Goal: Transaction & Acquisition: Book appointment/travel/reservation

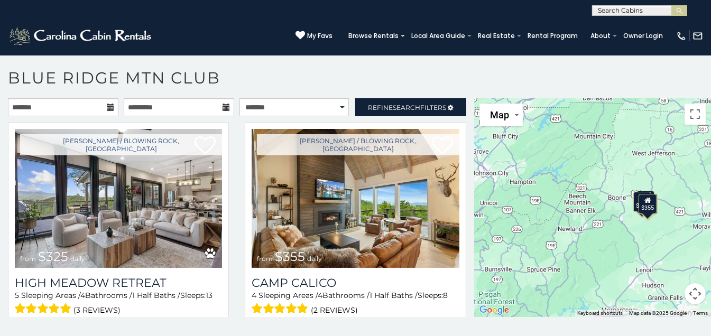
scroll to position [5, 0]
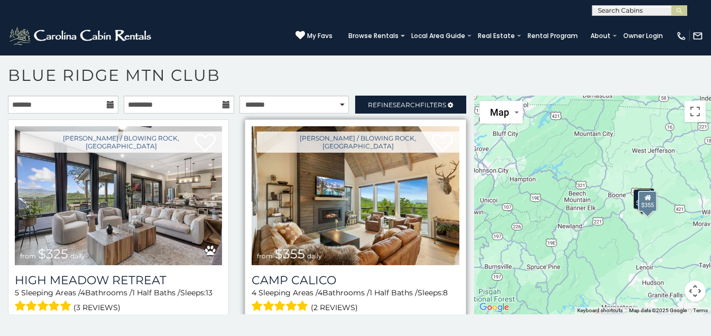
click at [380, 209] on img at bounding box center [354, 195] width 207 height 139
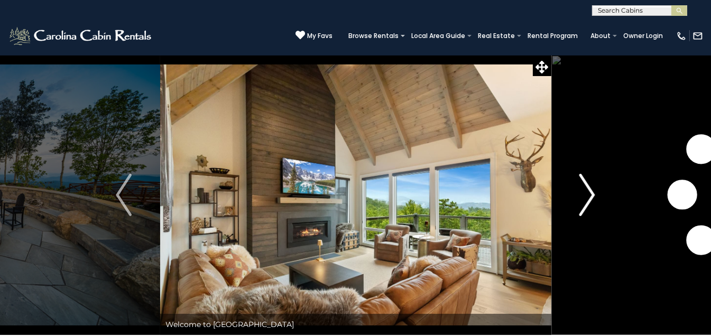
click at [592, 192] on img "Next" at bounding box center [587, 195] width 16 height 42
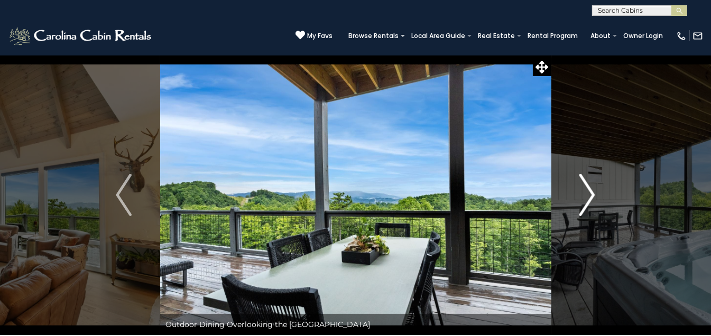
click at [594, 193] on img "Next" at bounding box center [587, 195] width 16 height 42
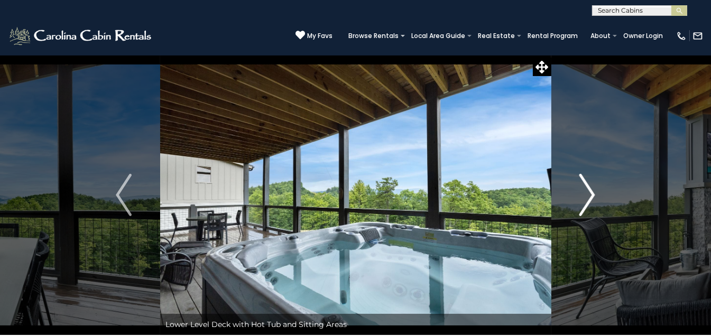
click at [584, 193] on img "Next" at bounding box center [587, 195] width 16 height 42
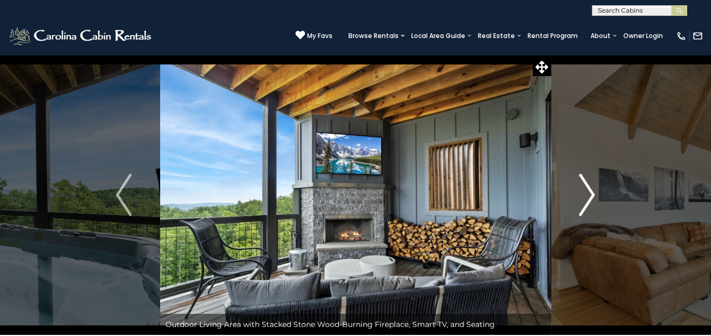
click at [593, 194] on img "Next" at bounding box center [587, 195] width 16 height 42
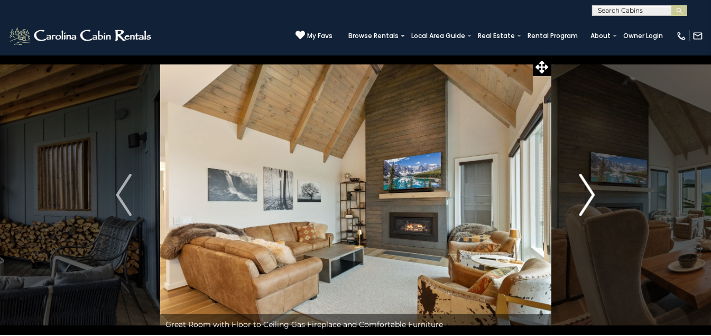
click at [593, 194] on img "Next" at bounding box center [587, 195] width 16 height 42
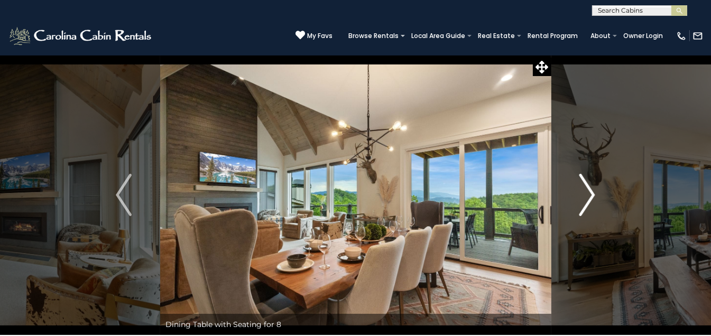
click at [593, 194] on img "Next" at bounding box center [587, 195] width 16 height 42
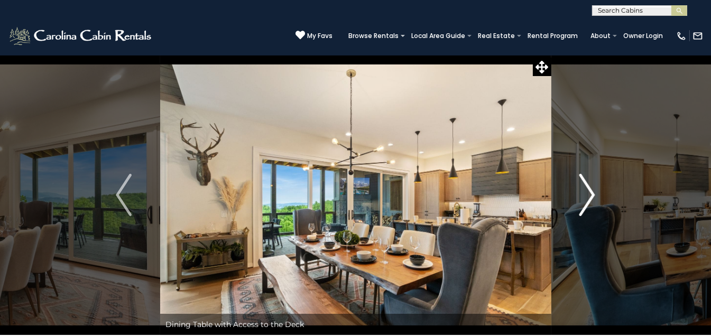
click at [593, 194] on img "Next" at bounding box center [587, 195] width 16 height 42
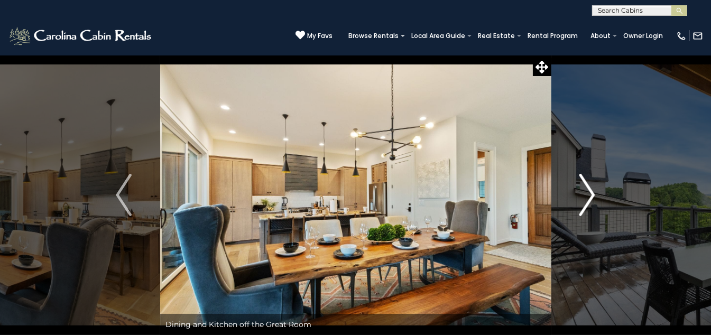
click at [593, 194] on img "Next" at bounding box center [587, 195] width 16 height 42
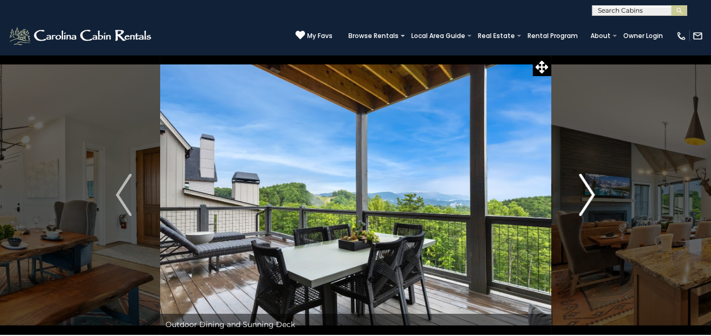
click at [593, 194] on img "Next" at bounding box center [587, 195] width 16 height 42
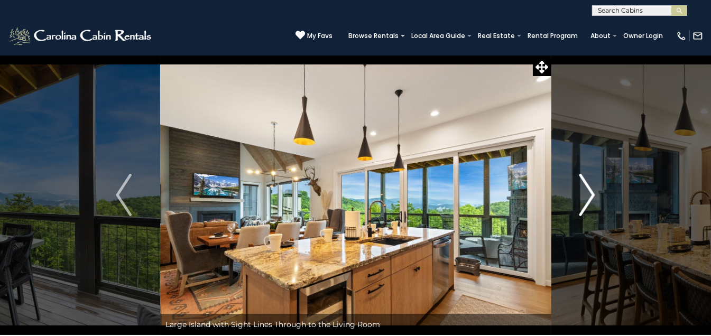
click at [593, 194] on img "Next" at bounding box center [587, 195] width 16 height 42
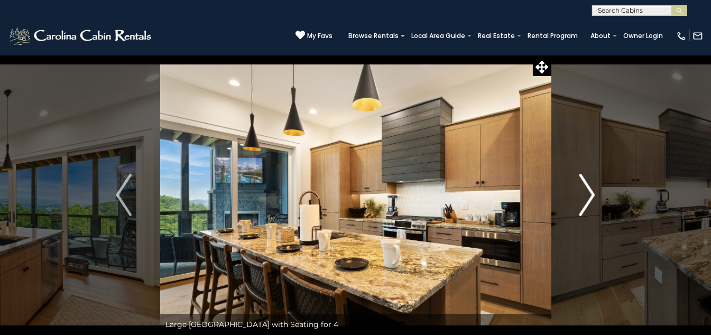
click at [593, 194] on img "Next" at bounding box center [587, 195] width 16 height 42
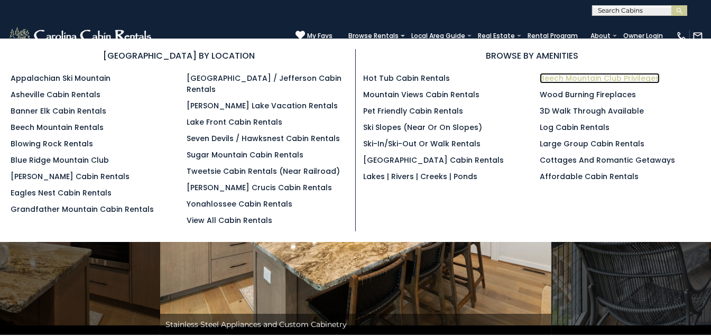
click at [592, 78] on link "Beech Mountain Club Privileges" at bounding box center [599, 78] width 120 height 11
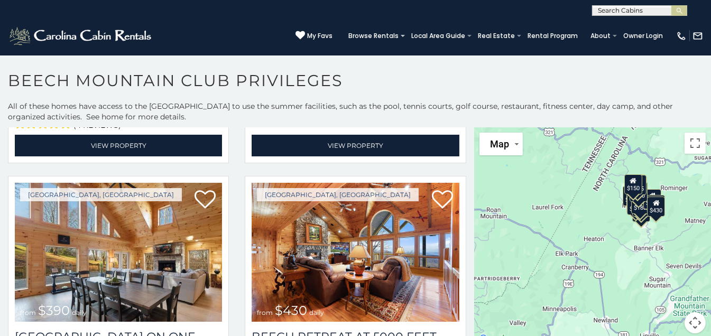
scroll to position [2358, 0]
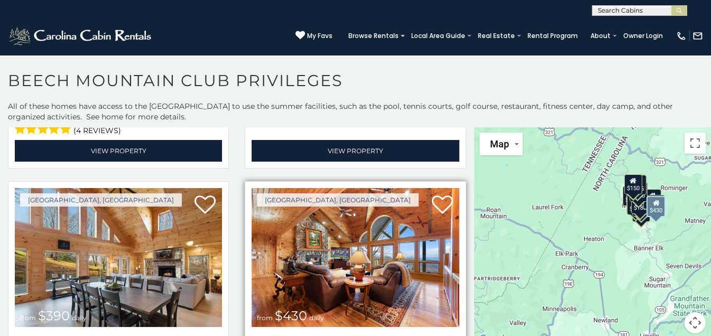
click at [364, 263] on img at bounding box center [354, 257] width 207 height 139
click at [358, 335] on h3 "Beech Retreat at 5000 Feet" at bounding box center [354, 342] width 207 height 14
click at [362, 274] on img at bounding box center [354, 257] width 207 height 139
click at [346, 335] on h3 "Beech Retreat at 5000 Feet" at bounding box center [354, 342] width 207 height 14
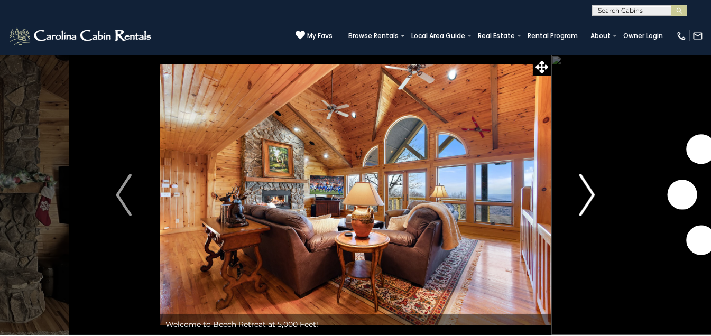
click at [595, 198] on button "Next" at bounding box center [587, 195] width 72 height 280
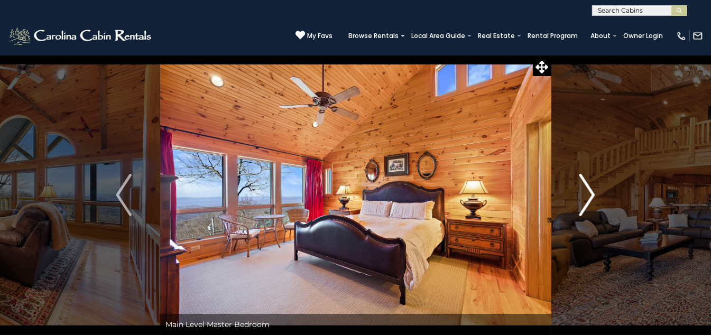
click at [589, 195] on img "Next" at bounding box center [587, 195] width 16 height 42
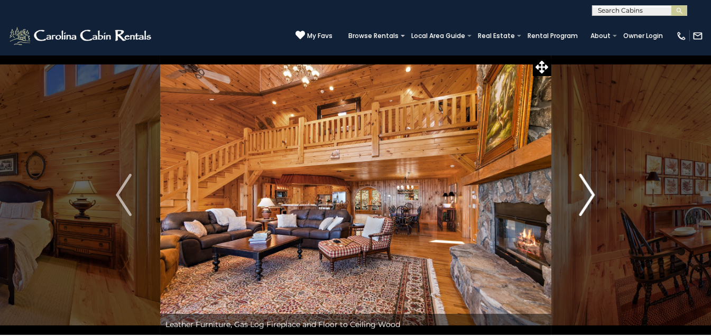
click at [589, 195] on img "Next" at bounding box center [587, 195] width 16 height 42
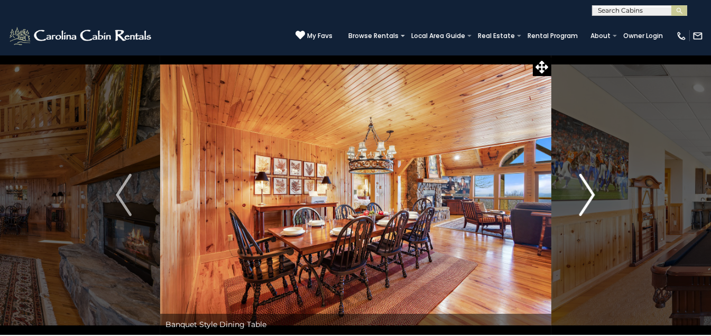
click at [589, 195] on img "Next" at bounding box center [587, 195] width 16 height 42
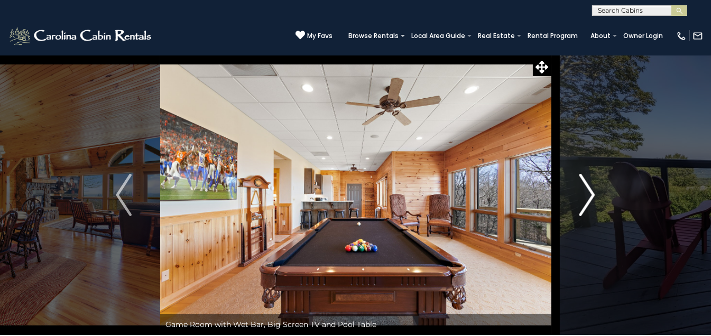
click at [589, 195] on img "Next" at bounding box center [587, 195] width 16 height 42
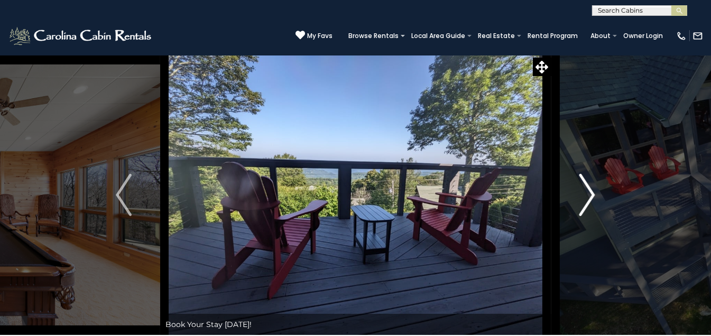
click at [589, 195] on img "Next" at bounding box center [587, 195] width 16 height 42
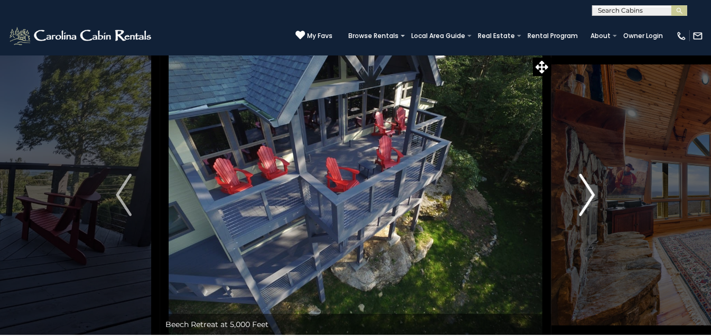
click at [589, 195] on img "Next" at bounding box center [587, 195] width 16 height 42
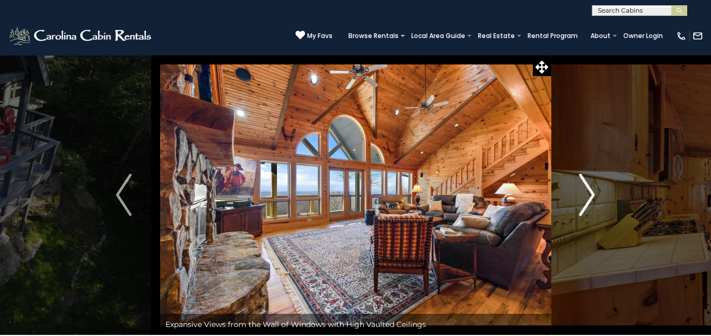
click at [589, 195] on img "Next" at bounding box center [587, 195] width 16 height 42
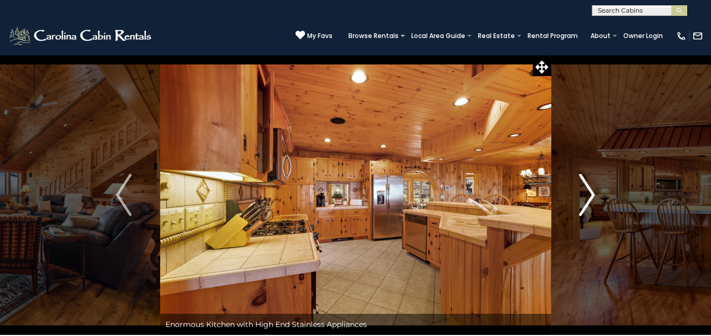
click at [589, 196] on img "Next" at bounding box center [587, 195] width 16 height 42
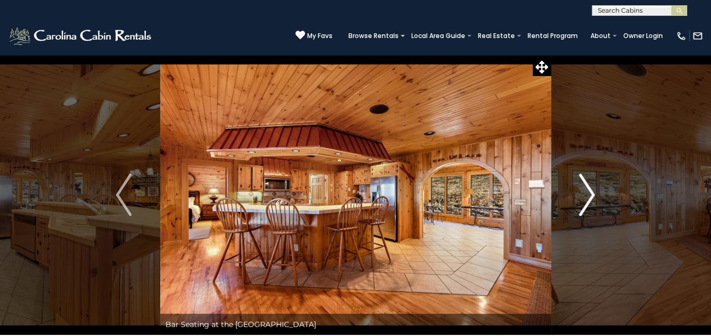
click at [589, 197] on img "Next" at bounding box center [587, 195] width 16 height 42
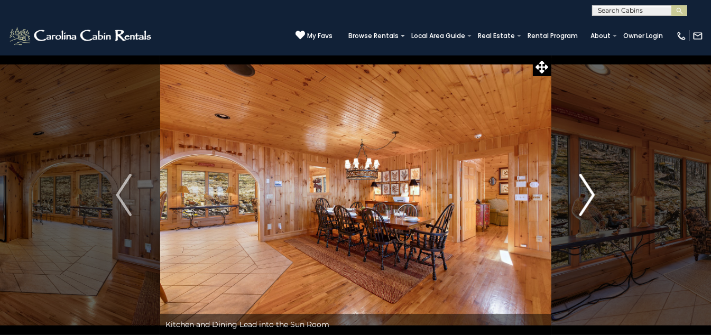
click at [589, 197] on img "Next" at bounding box center [587, 195] width 16 height 42
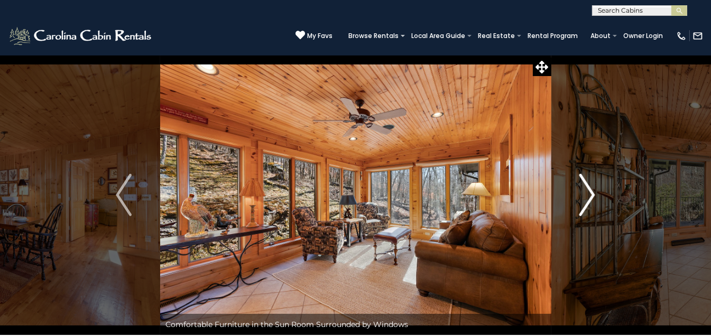
click at [589, 197] on img "Next" at bounding box center [587, 195] width 16 height 42
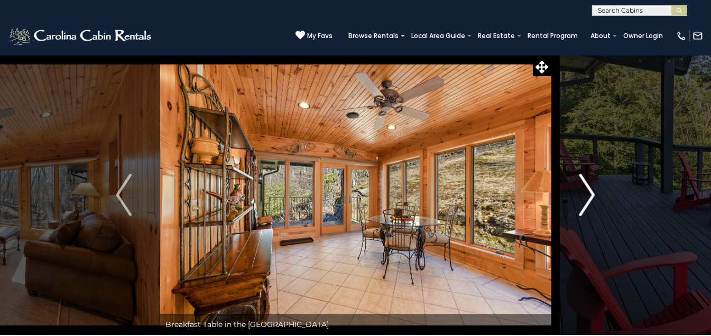
click at [589, 197] on img "Next" at bounding box center [587, 195] width 16 height 42
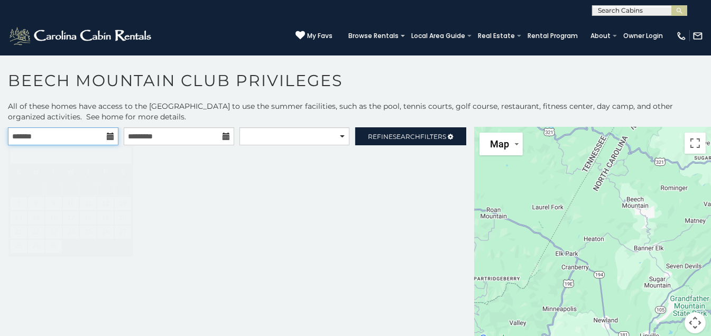
click at [77, 141] on input "text" at bounding box center [63, 136] width 110 height 18
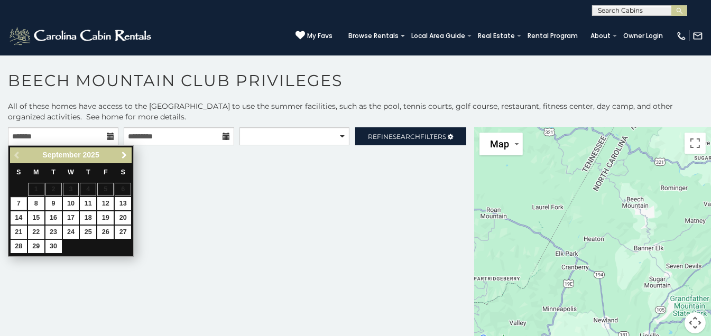
click at [123, 155] on span "Next" at bounding box center [124, 155] width 8 height 8
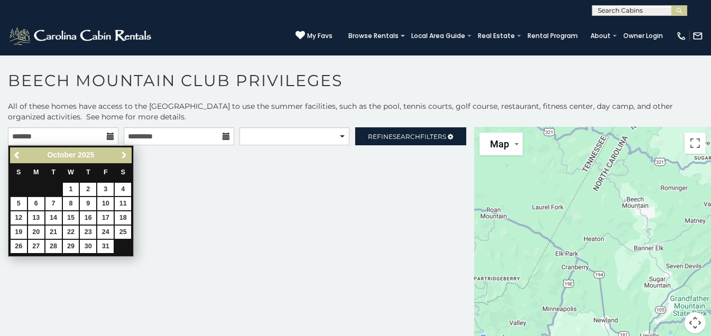
click at [123, 155] on span "Next" at bounding box center [124, 155] width 8 height 8
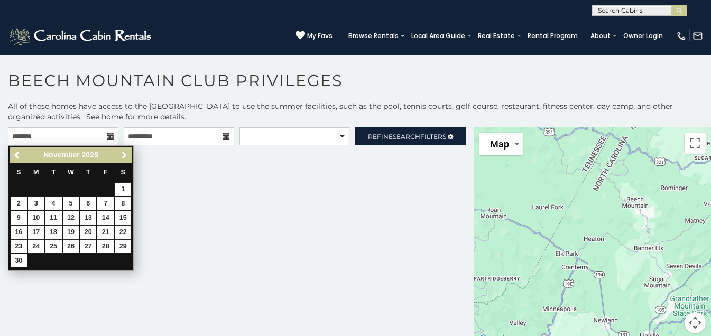
click at [123, 155] on span "Next" at bounding box center [124, 155] width 8 height 8
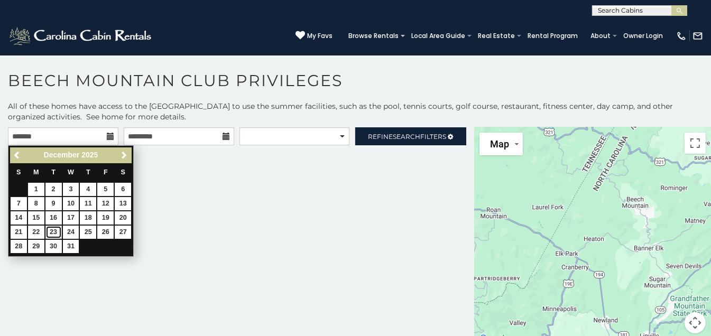
click at [50, 230] on link "23" at bounding box center [53, 232] width 16 height 13
type input "**********"
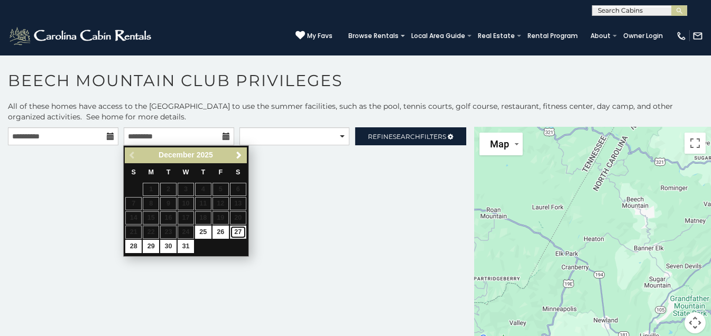
click at [235, 227] on link "27" at bounding box center [238, 232] width 16 height 13
type input "**********"
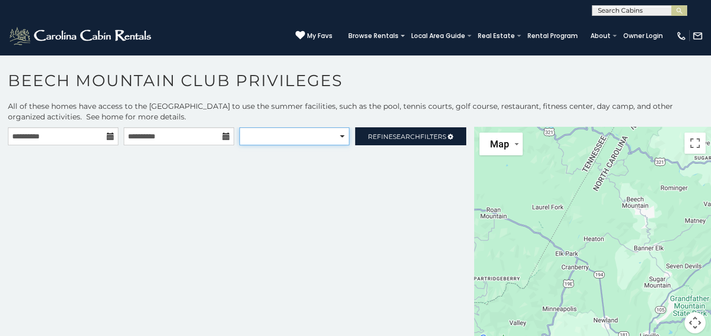
click at [340, 135] on select "**********" at bounding box center [294, 136] width 110 height 18
select select "**********"
click at [239, 127] on select "**********" at bounding box center [294, 136] width 110 height 18
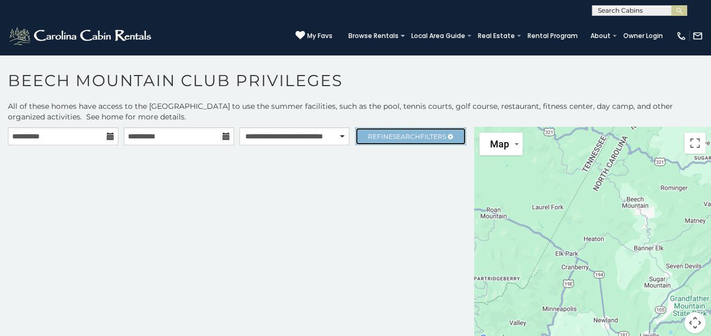
click at [398, 134] on span "Search" at bounding box center [406, 137] width 27 height 8
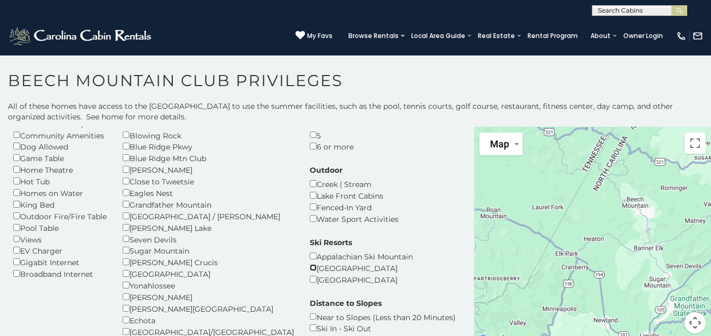
scroll to position [112, 0]
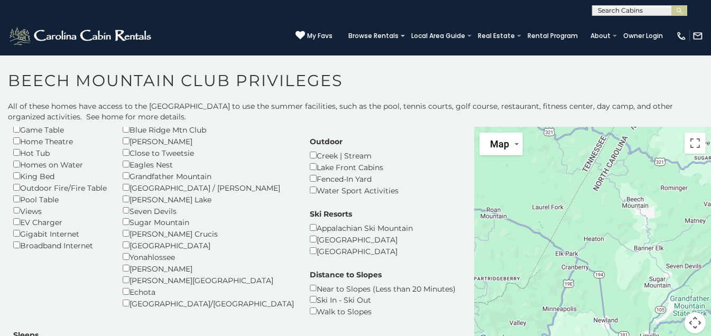
click at [460, 88] on h1 "Beech Mountain Club Privileges" at bounding box center [355, 86] width 711 height 30
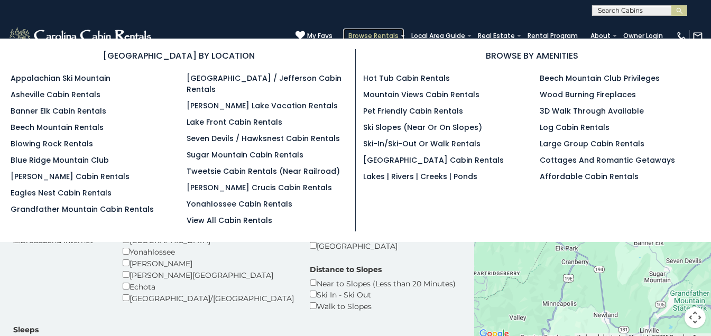
click at [343, 30] on link "Browse Rentals" at bounding box center [373, 36] width 61 height 15
